Goal: Task Accomplishment & Management: Manage account settings

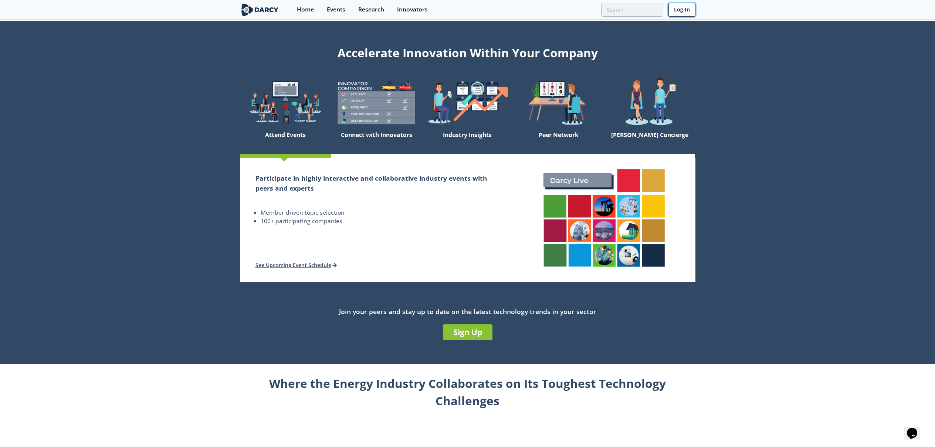
click at [678, 12] on link "Log In" at bounding box center [681, 10] width 27 height 14
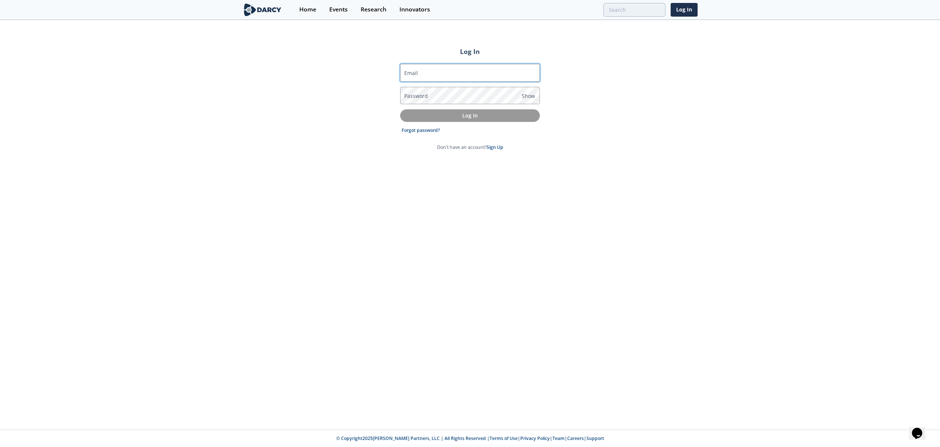
click at [489, 72] on input "Email" at bounding box center [470, 73] width 140 height 18
type input "[EMAIL_ADDRESS][DOMAIN_NAME]"
click at [460, 112] on p "Log In" at bounding box center [470, 116] width 129 height 8
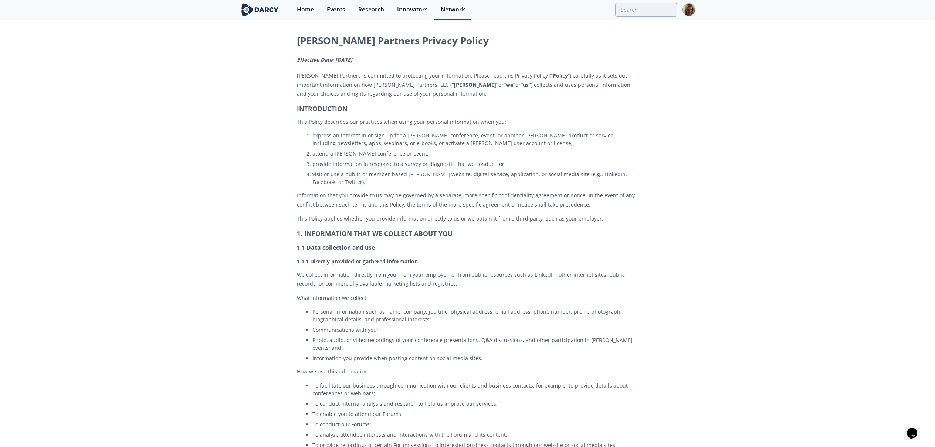
click at [452, 13] on link "Network" at bounding box center [452, 10] width 37 height 20
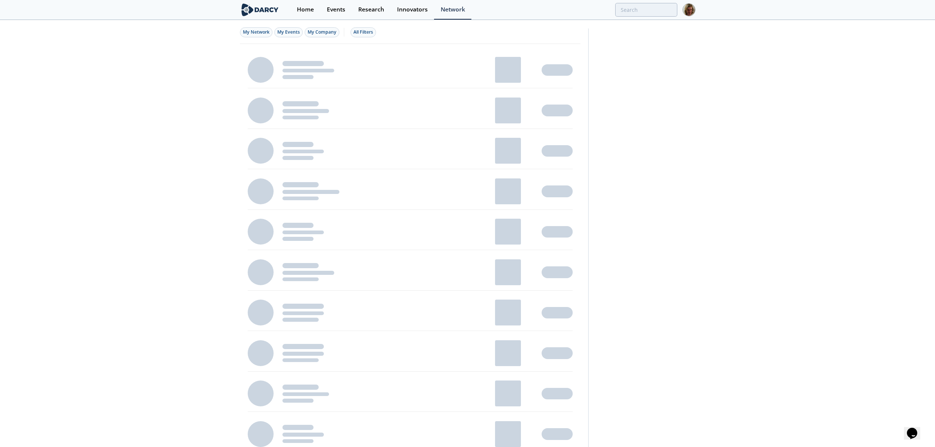
click at [686, 5] on img at bounding box center [688, 9] width 13 height 13
click at [641, 109] on link "My Items" at bounding box center [633, 112] width 123 height 13
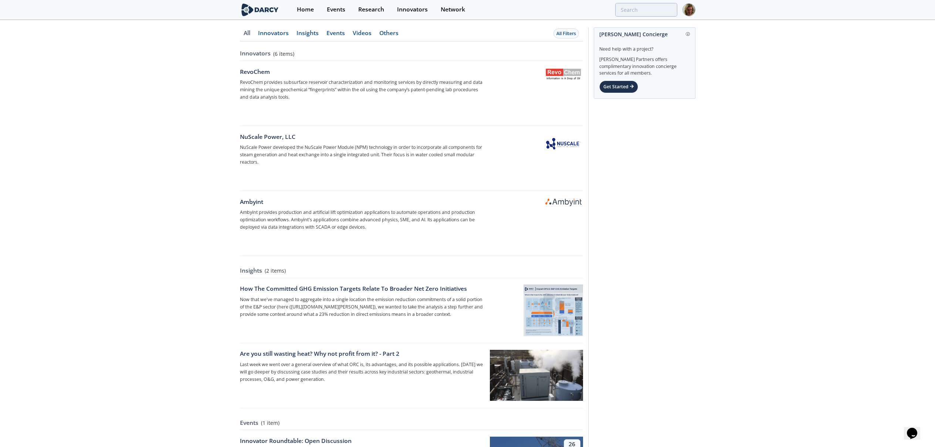
click at [691, 12] on img at bounding box center [688, 9] width 13 height 13
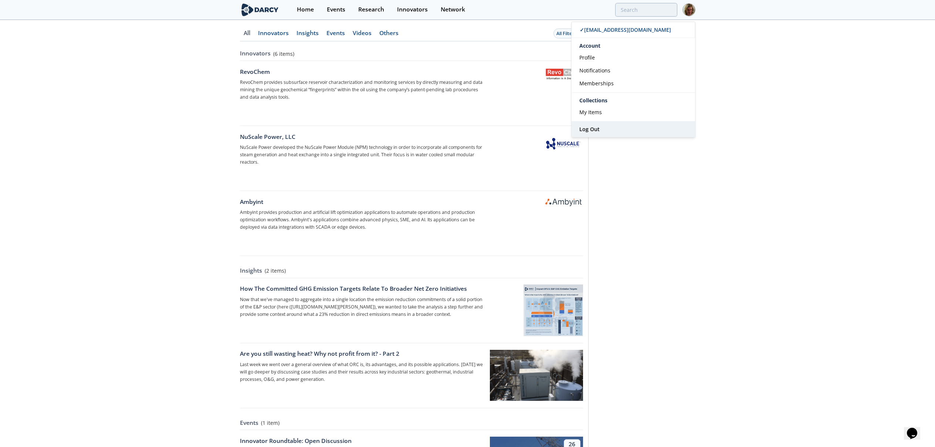
click at [628, 132] on link "Log Out" at bounding box center [633, 130] width 123 height 16
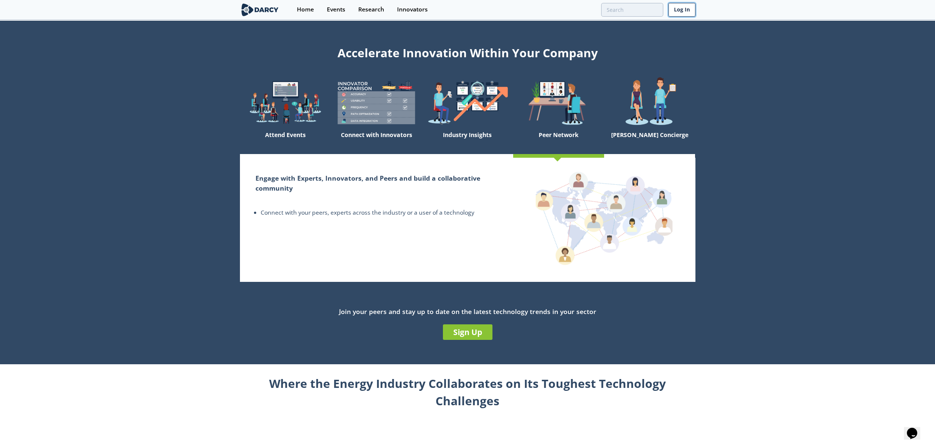
click at [683, 4] on link "Log In" at bounding box center [681, 10] width 27 height 14
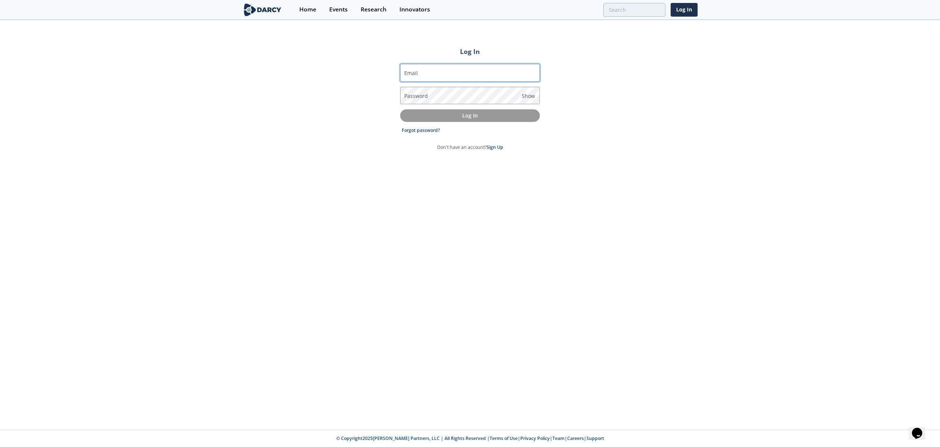
click at [495, 72] on input "Email" at bounding box center [470, 73] width 140 height 18
type input "[EMAIL_ADDRESS][DOMAIN_NAME]"
click at [488, 118] on p "Log In" at bounding box center [470, 116] width 129 height 8
